Goal: Check status: Check status

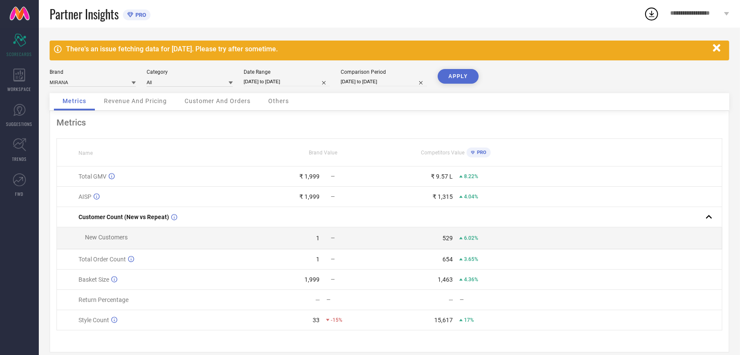
click at [229, 76] on div "Category All" at bounding box center [190, 78] width 86 height 18
click at [265, 80] on input "[DATE] to [DATE]" at bounding box center [287, 81] width 86 height 9
select select "7"
select select "2025"
select select "8"
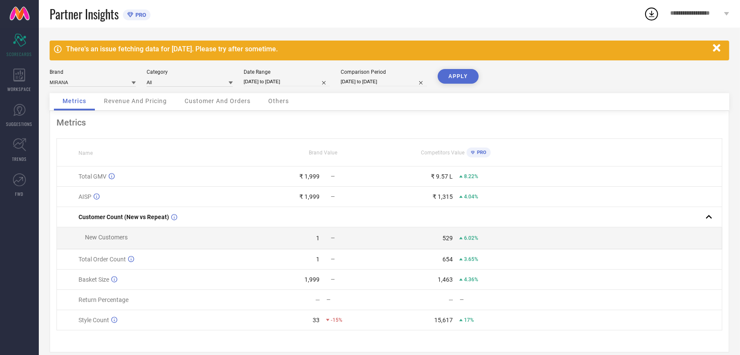
select select "2025"
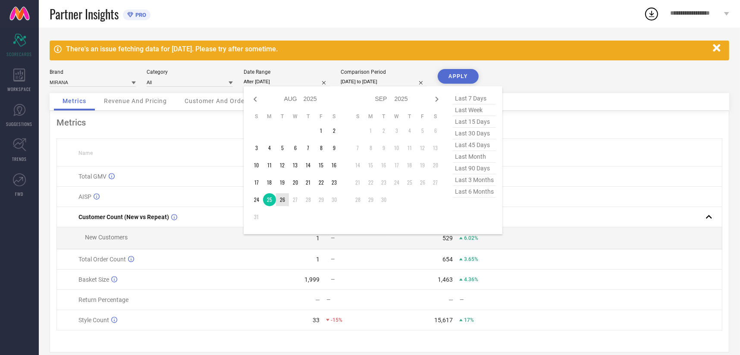
click at [282, 200] on td "26" at bounding box center [282, 199] width 13 height 13
type input "[DATE] to [DATE]"
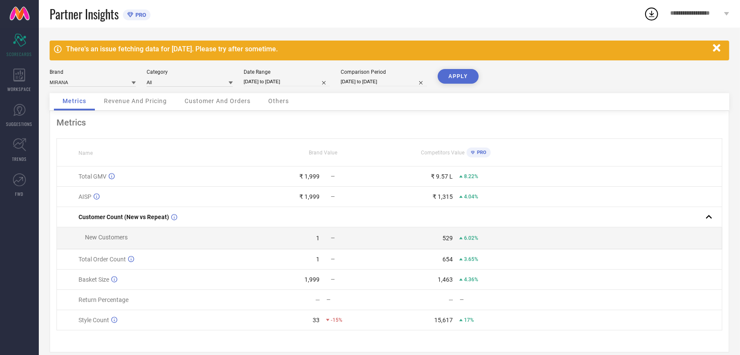
click at [380, 82] on input "[DATE] to [DATE]" at bounding box center [384, 81] width 86 height 9
select select "7"
select select "2024"
select select "8"
select select "2024"
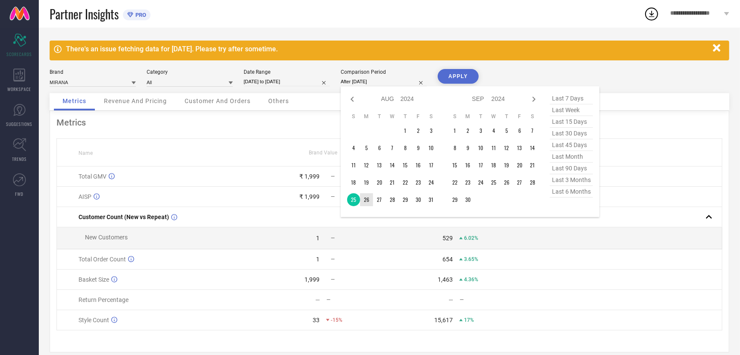
click at [368, 201] on td "26" at bounding box center [366, 199] width 13 height 13
type input "[DATE] to [DATE]"
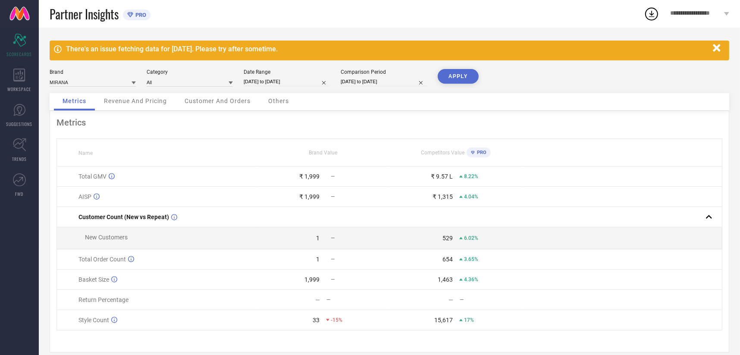
click at [462, 73] on button "APPLY" at bounding box center [458, 76] width 41 height 15
